Goal: Task Accomplishment & Management: Use online tool/utility

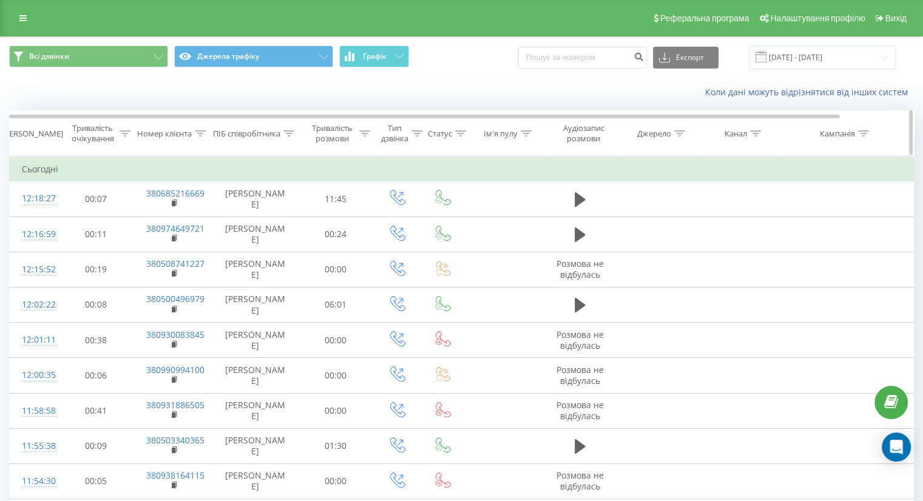
click at [347, 124] on div "Тривалість розмови" at bounding box center [332, 133] width 48 height 21
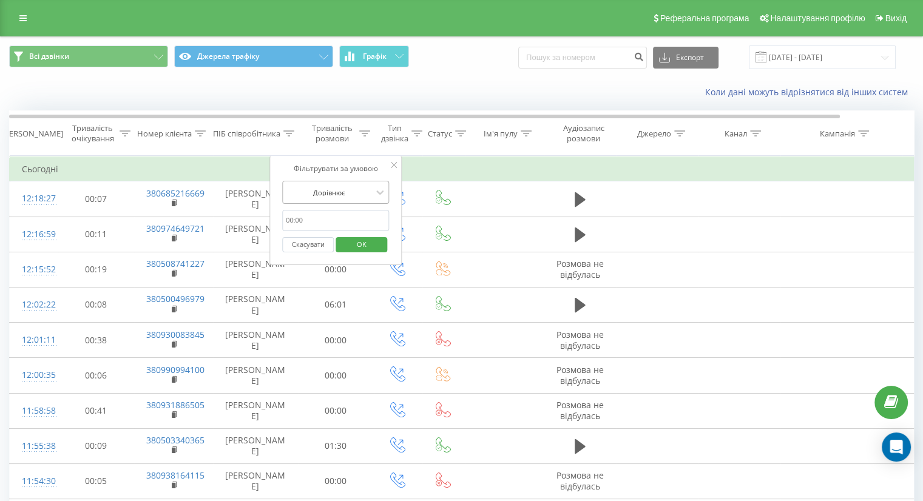
click at [334, 187] on div at bounding box center [329, 193] width 86 height 12
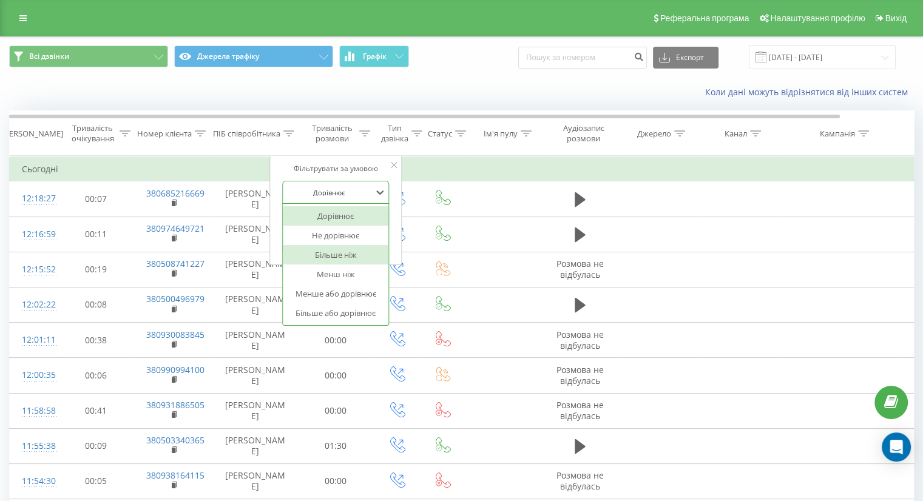
click at [328, 258] on div "Більше ніж" at bounding box center [336, 254] width 106 height 19
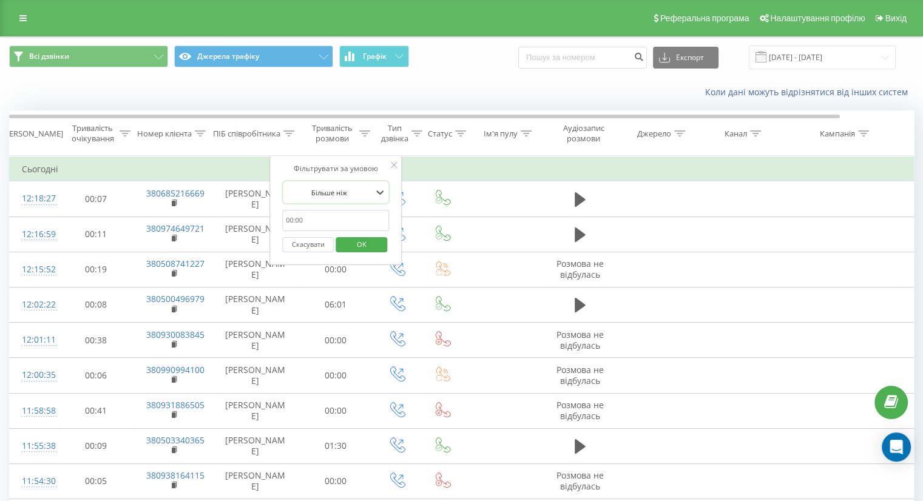
click at [330, 218] on input "text" at bounding box center [335, 220] width 107 height 21
click at [314, 210] on input "text" at bounding box center [335, 220] width 107 height 21
type input "59"
click at [371, 244] on span "OK" at bounding box center [362, 244] width 34 height 19
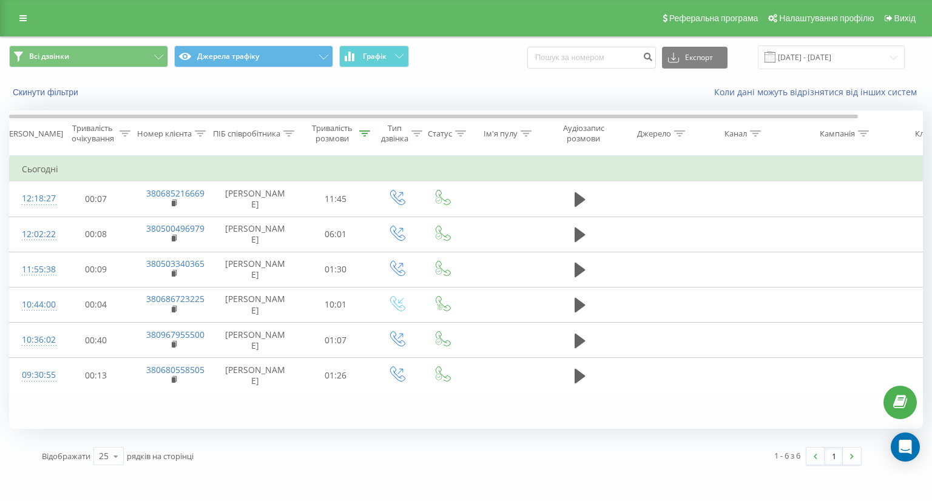
click at [533, 424] on div "Фільтрувати за умовою Дорівнює Скасувати OK Фільтрувати за умовою Містить Скасу…" at bounding box center [466, 292] width 914 height 273
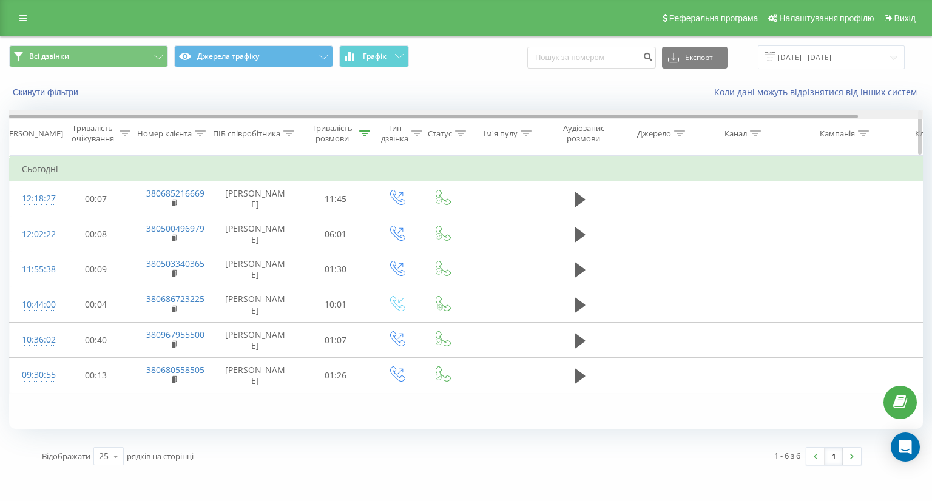
click at [331, 115] on div at bounding box center [433, 117] width 849 height 4
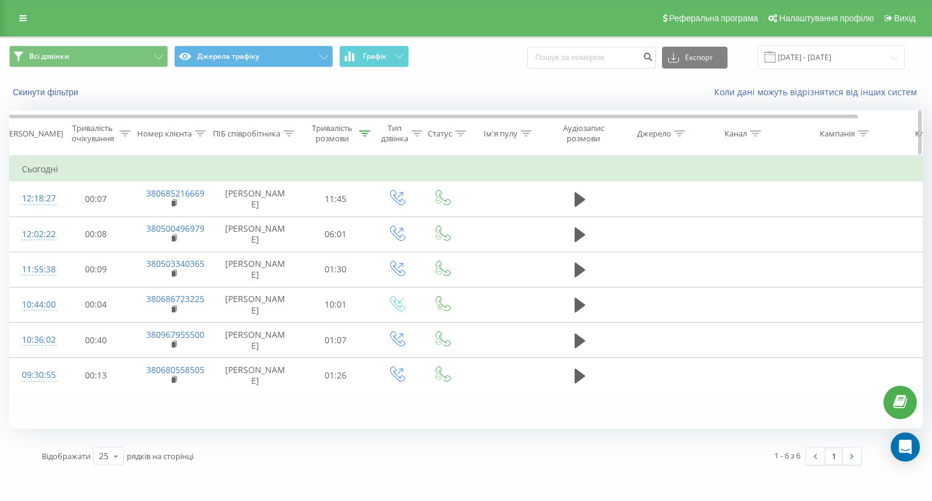
click at [328, 132] on div "Тривалість розмови" at bounding box center [332, 133] width 48 height 21
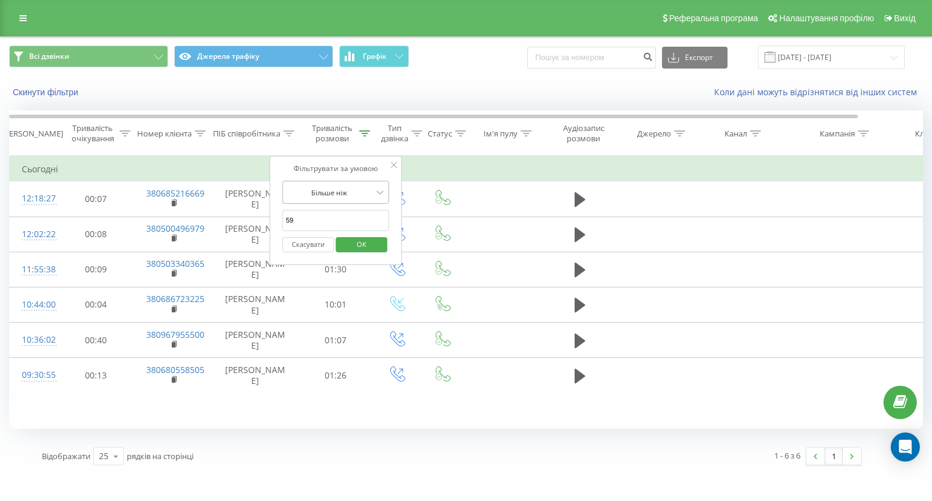
click at [337, 187] on div at bounding box center [329, 193] width 86 height 12
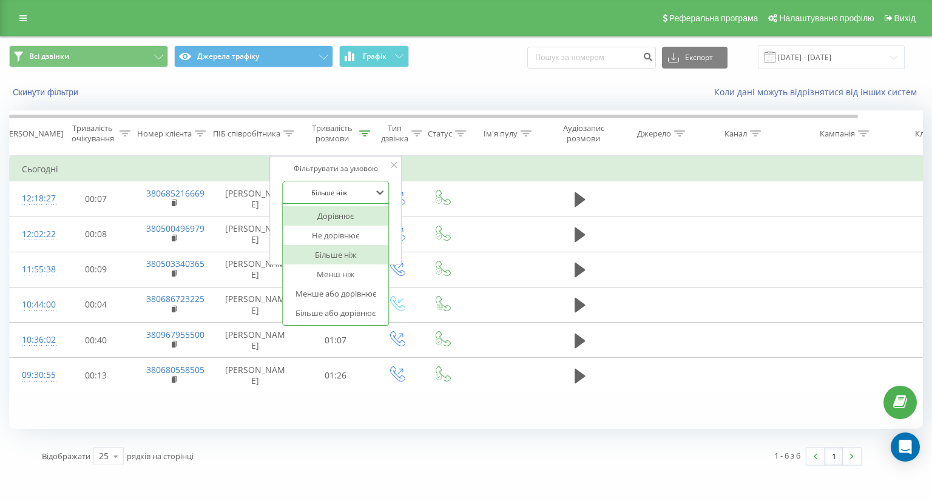
click at [338, 214] on div "Дорівнює" at bounding box center [336, 215] width 106 height 19
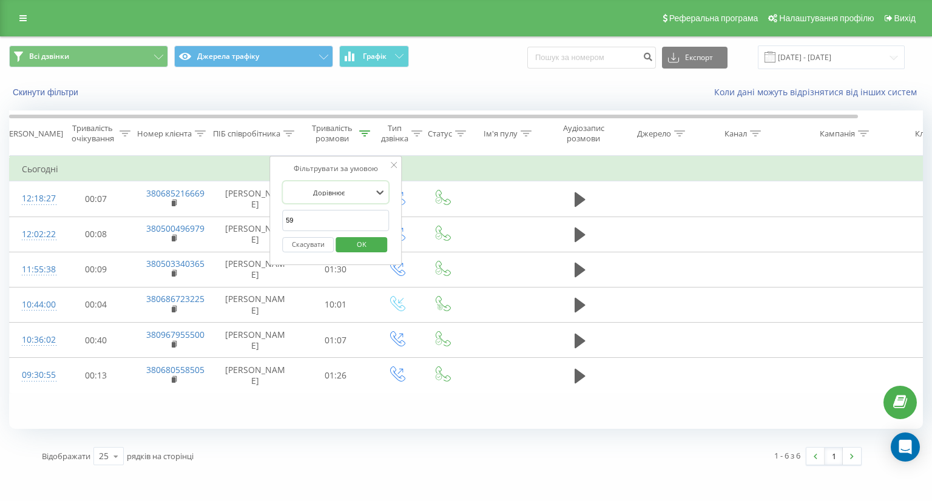
click at [338, 214] on input "59" at bounding box center [335, 220] width 107 height 21
click at [372, 243] on span "OK" at bounding box center [362, 244] width 34 height 19
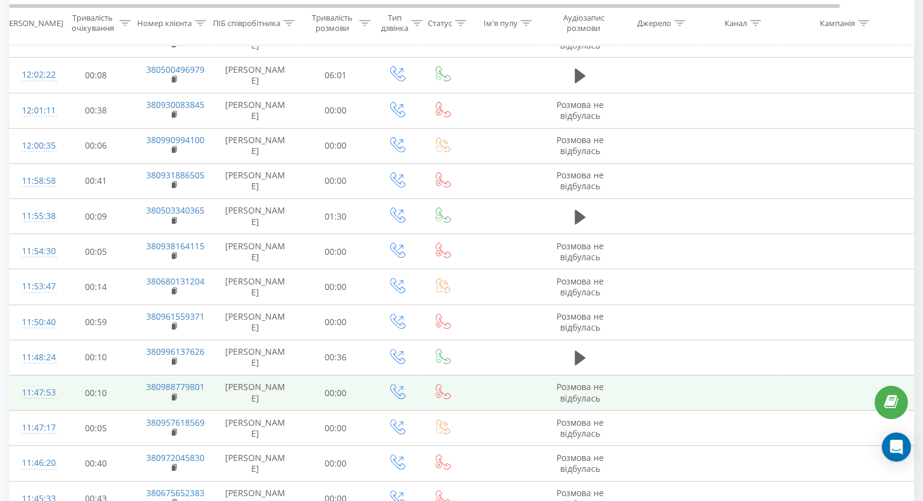
scroll to position [605, 0]
